Goal: Answer question/provide support

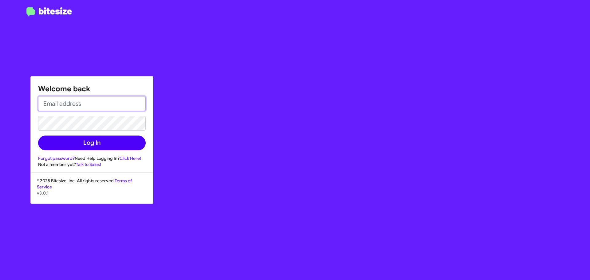
type input "[EMAIL_ADDRESS][DOMAIN_NAME]"
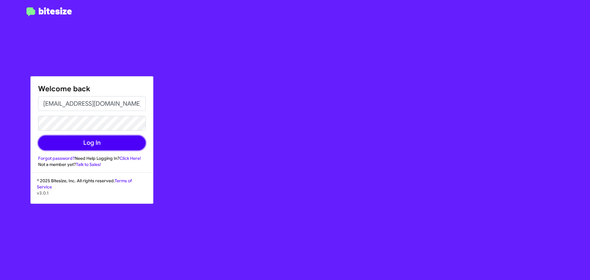
click at [103, 148] on button "Log In" at bounding box center [92, 143] width 108 height 15
